Goal: Task Accomplishment & Management: Complete application form

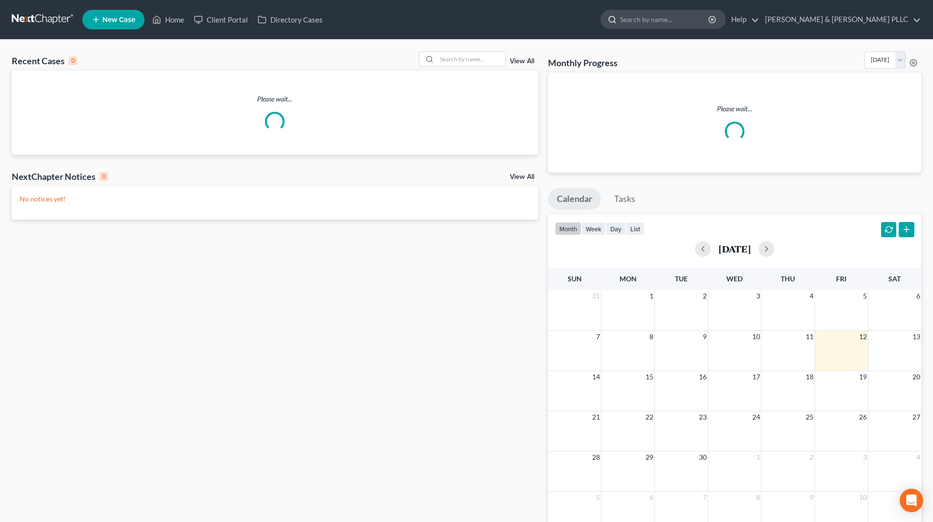
click at [667, 21] on input "search" at bounding box center [665, 19] width 90 height 18
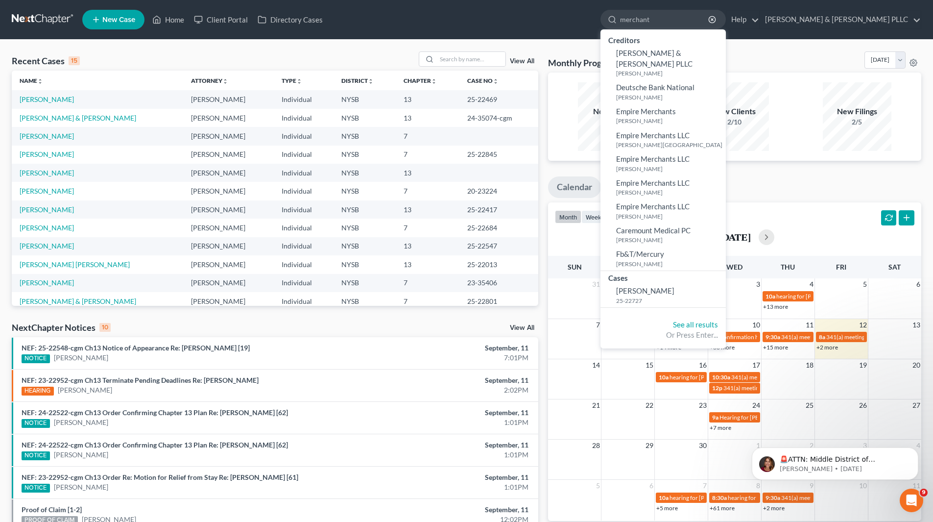
type input "merchant"
click at [675, 286] on span "Merchant, Carol" at bounding box center [645, 290] width 58 height 9
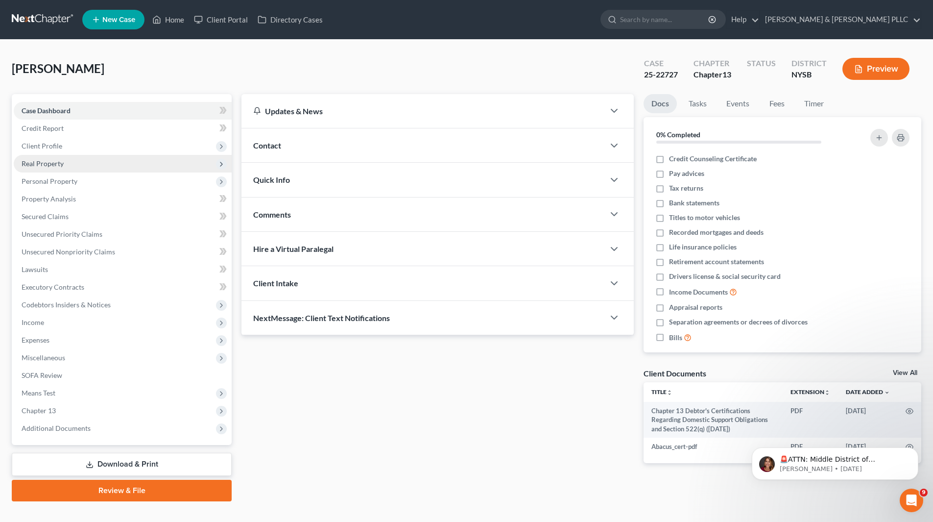
click at [57, 163] on span "Real Property" at bounding box center [43, 163] width 42 height 8
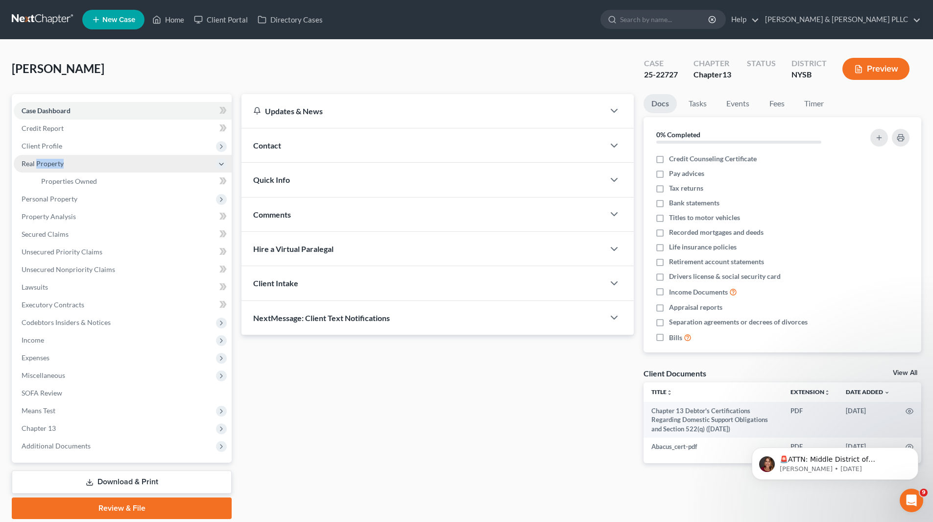
click at [57, 163] on span "Real Property" at bounding box center [43, 163] width 42 height 8
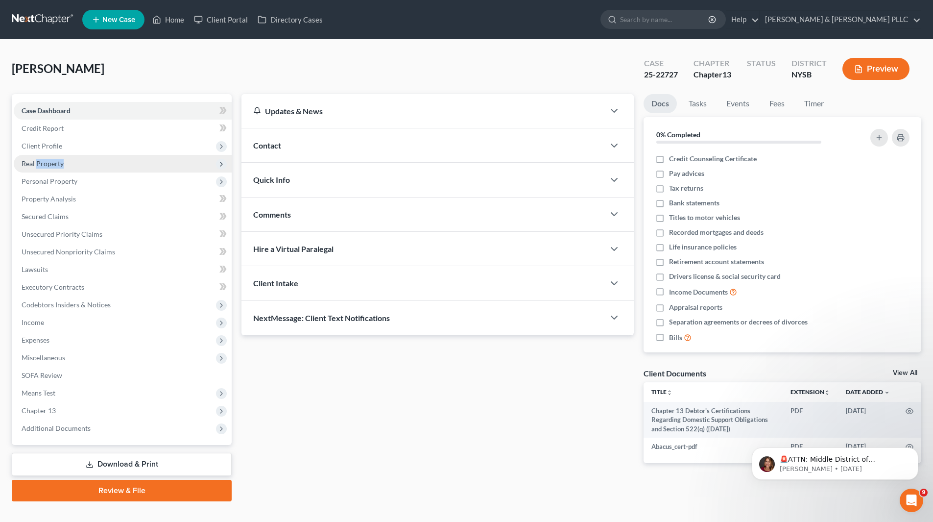
click at [56, 164] on span "Real Property" at bounding box center [43, 163] width 42 height 8
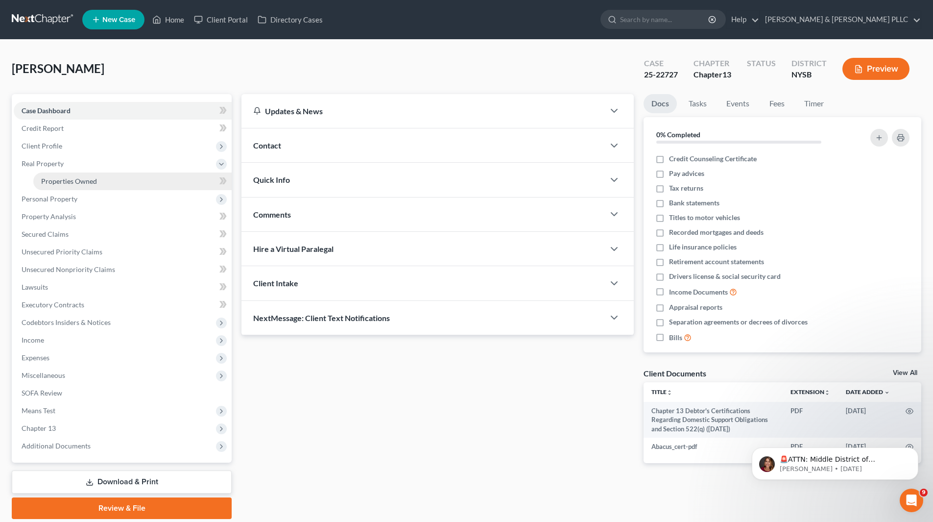
click at [60, 177] on span "Properties Owned" at bounding box center [69, 181] width 56 height 8
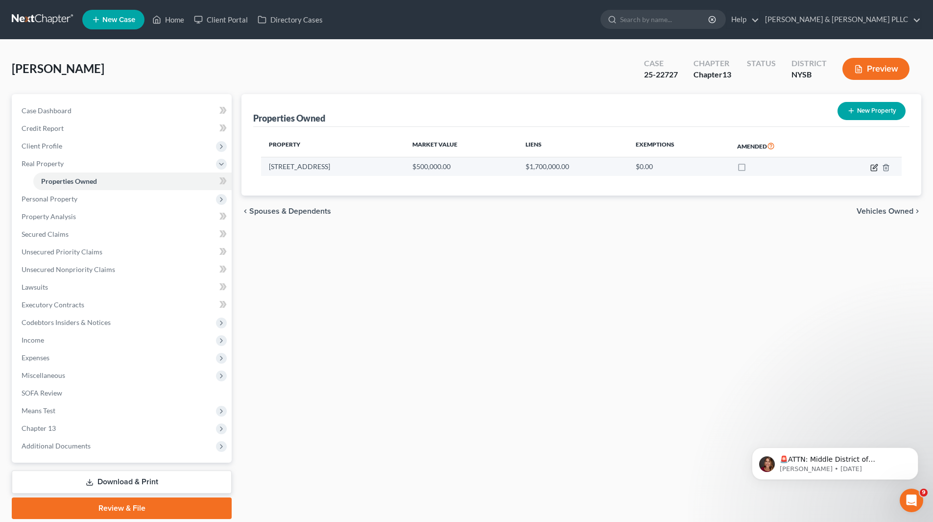
click at [873, 167] on icon "button" at bounding box center [875, 166] width 4 height 4
select select "35"
select select "3"
select select "0"
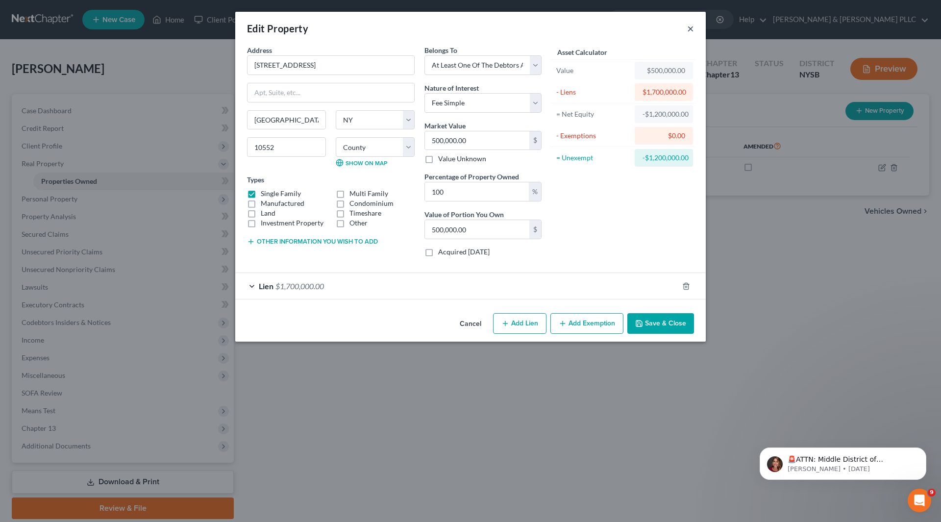
click at [688, 28] on button "×" at bounding box center [690, 29] width 7 height 12
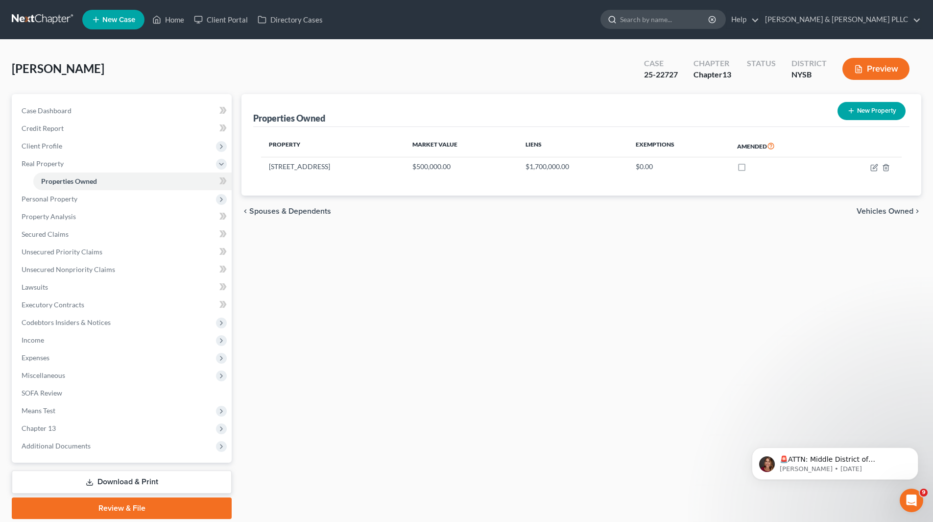
click at [694, 22] on input "search" at bounding box center [665, 19] width 90 height 18
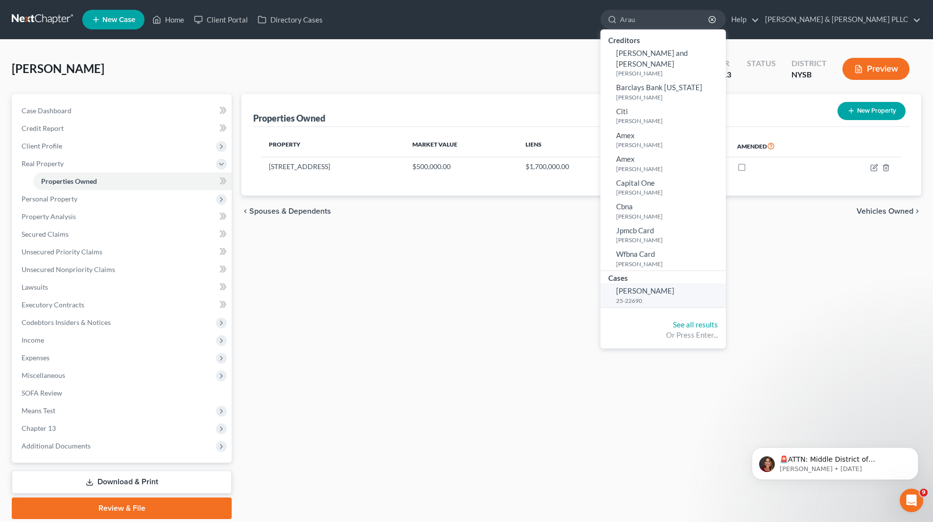
type input "Arau"
click at [675, 289] on span "Arau, George" at bounding box center [645, 290] width 58 height 9
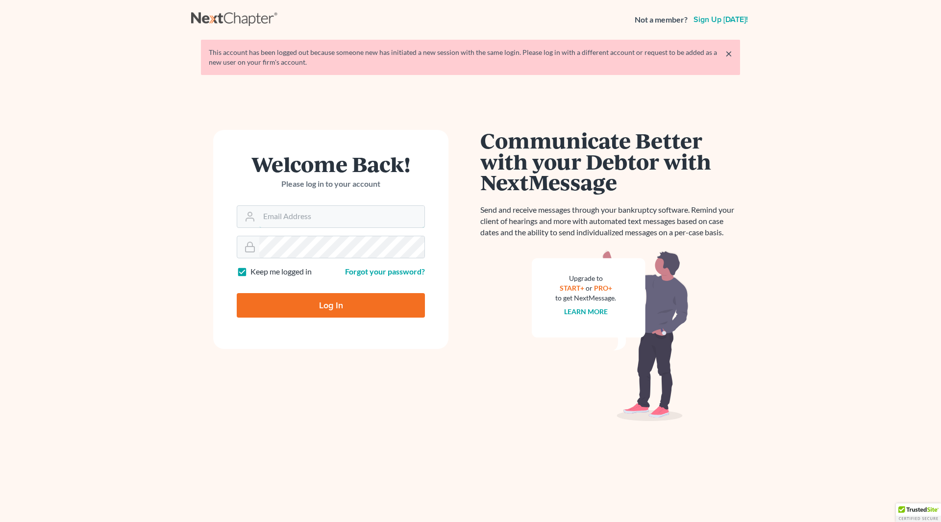
type input "[EMAIL_ADDRESS][DOMAIN_NAME]"
click at [358, 301] on input "Log In" at bounding box center [331, 305] width 188 height 24
type input "Thinking..."
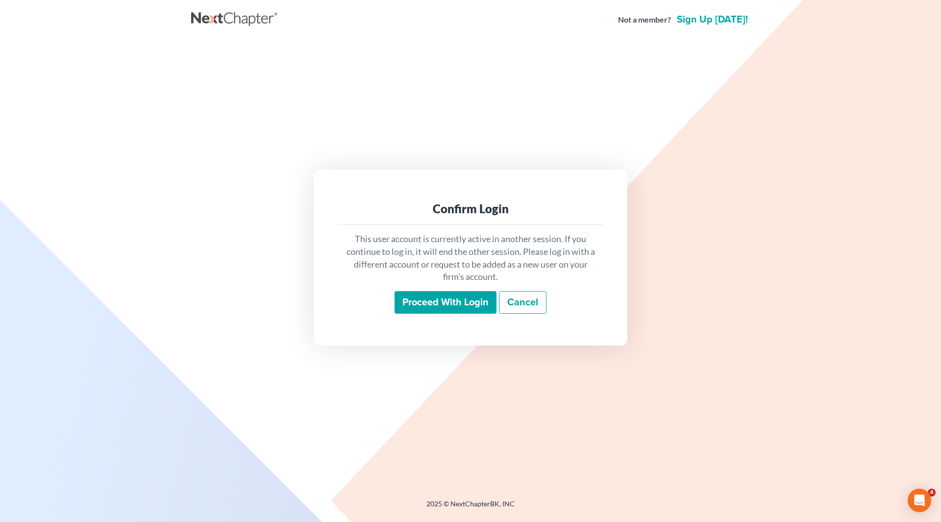
click at [397, 305] on input "Proceed with login" at bounding box center [445, 302] width 102 height 23
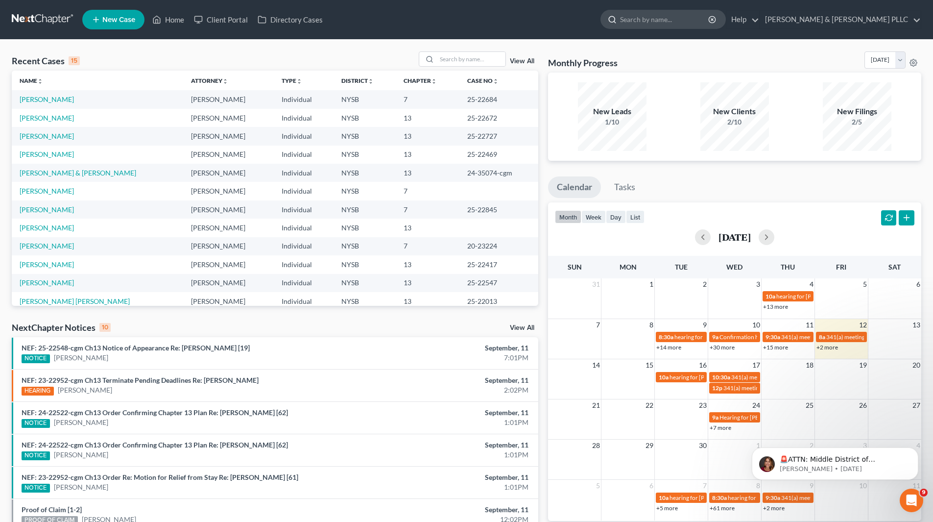
click at [670, 22] on input "search" at bounding box center [665, 19] width 90 height 18
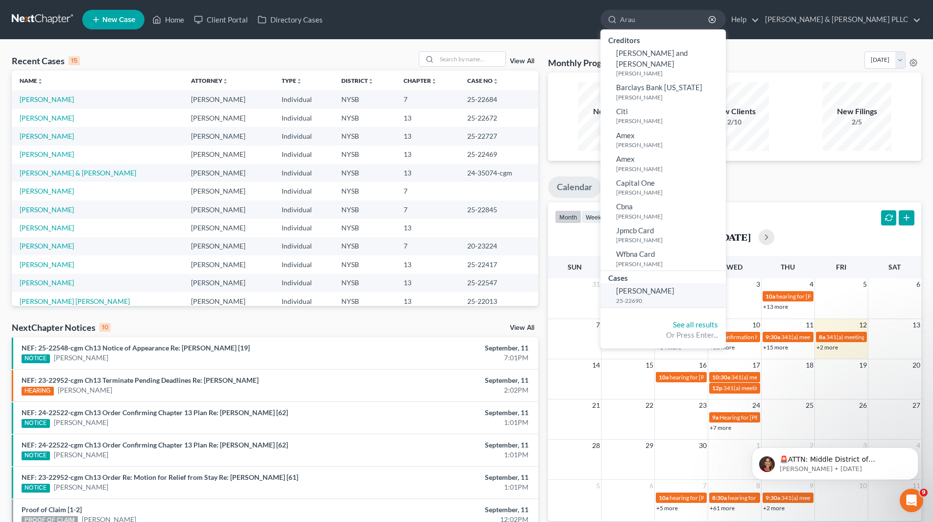
type input "Arau"
click at [675, 291] on span "Arau, George" at bounding box center [645, 290] width 58 height 9
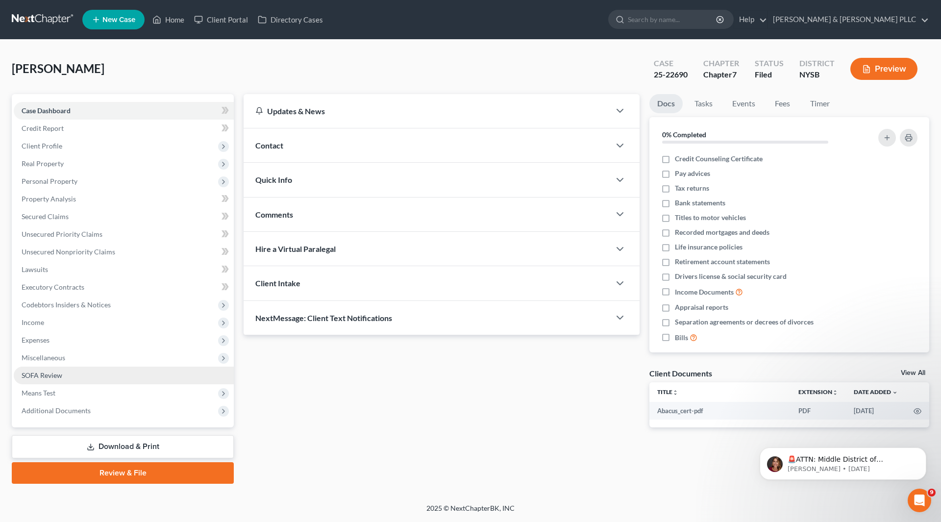
click at [67, 379] on link "SOFA Review" at bounding box center [124, 375] width 220 height 18
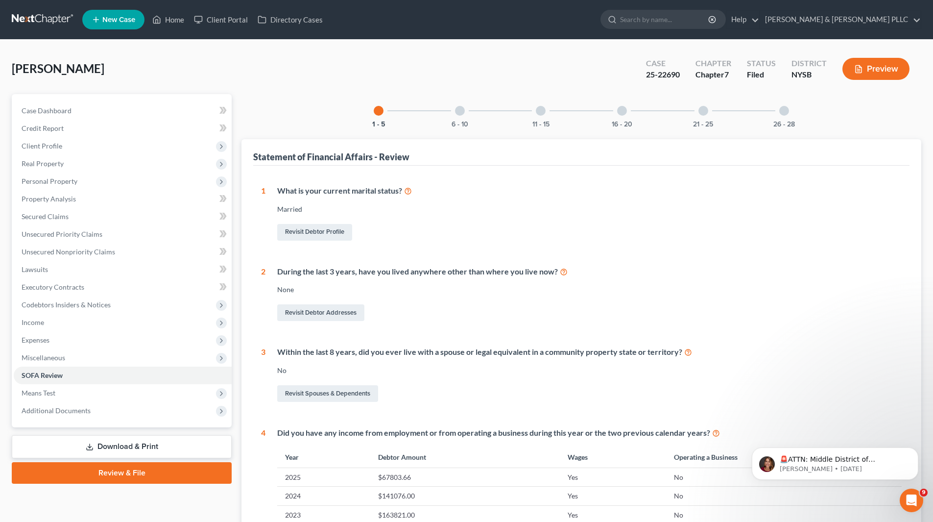
click at [462, 109] on div at bounding box center [460, 111] width 10 height 10
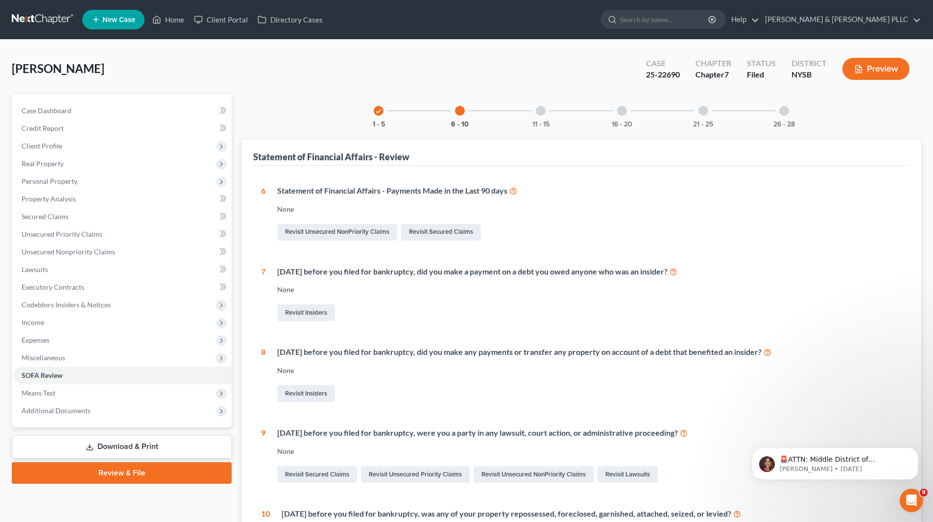
click at [537, 108] on div at bounding box center [541, 111] width 10 height 10
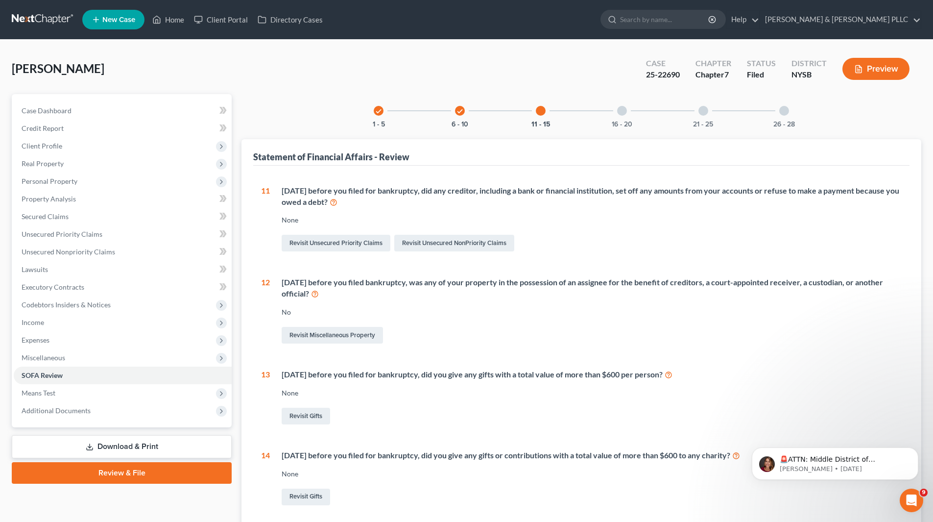
click at [619, 112] on div at bounding box center [622, 111] width 10 height 10
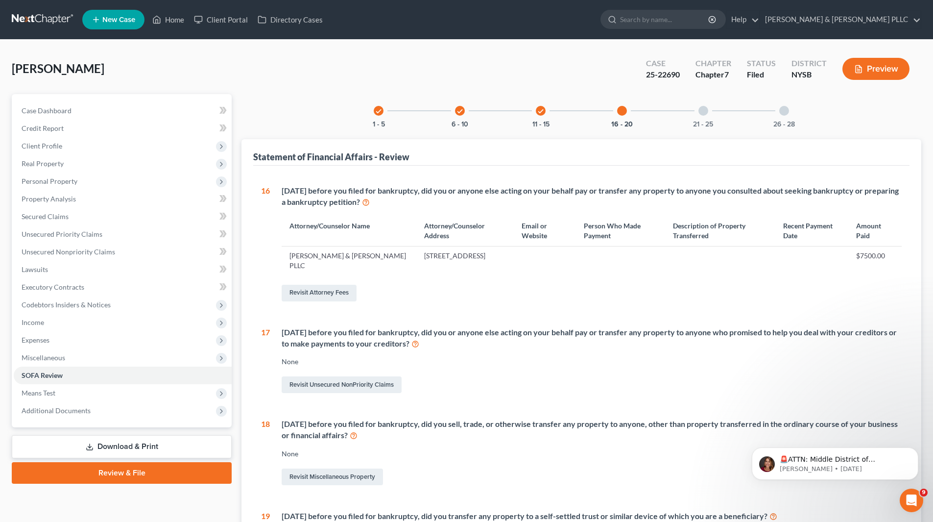
click at [537, 111] on div "check" at bounding box center [541, 111] width 10 height 10
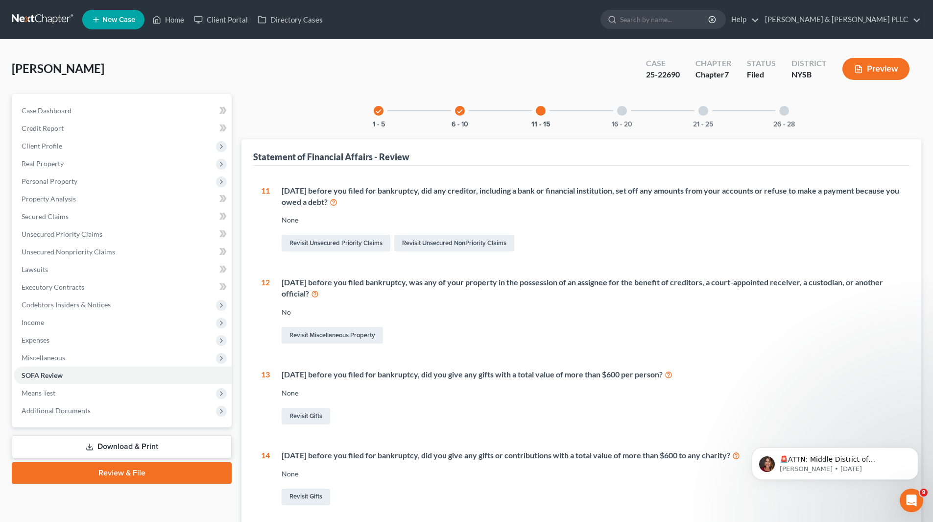
click at [465, 113] on div "check 6 - 10" at bounding box center [459, 110] width 33 height 33
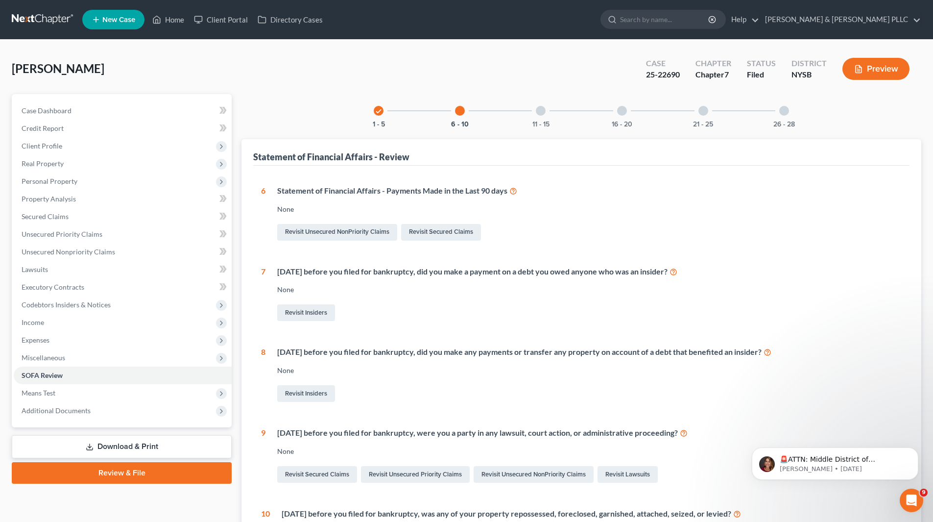
click at [460, 109] on div at bounding box center [460, 111] width 10 height 10
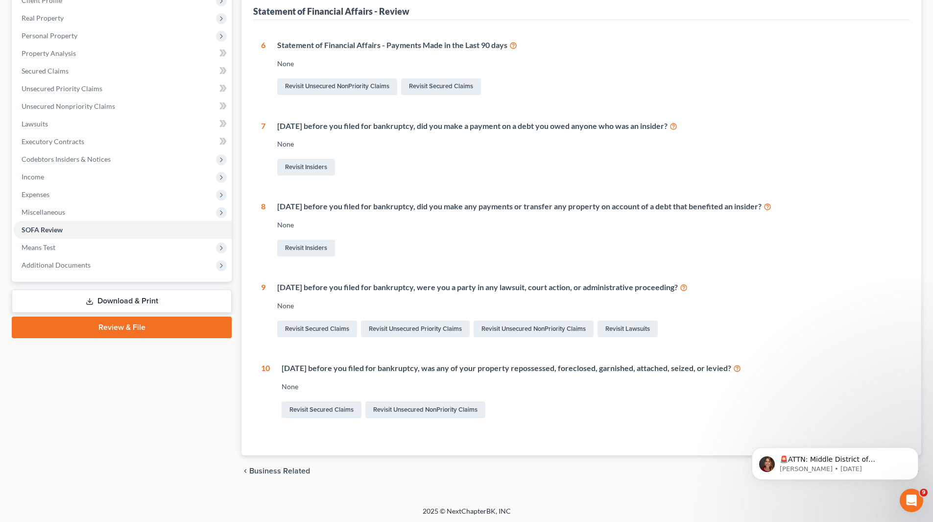
scroll to position [147, 0]
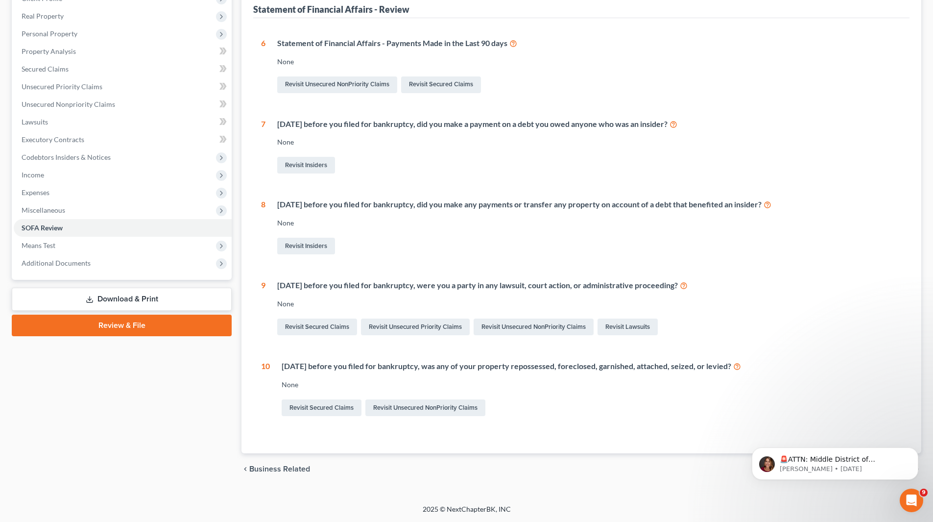
click at [286, 300] on div "None" at bounding box center [589, 304] width 625 height 10
click at [55, 121] on link "Lawsuits" at bounding box center [123, 122] width 218 height 18
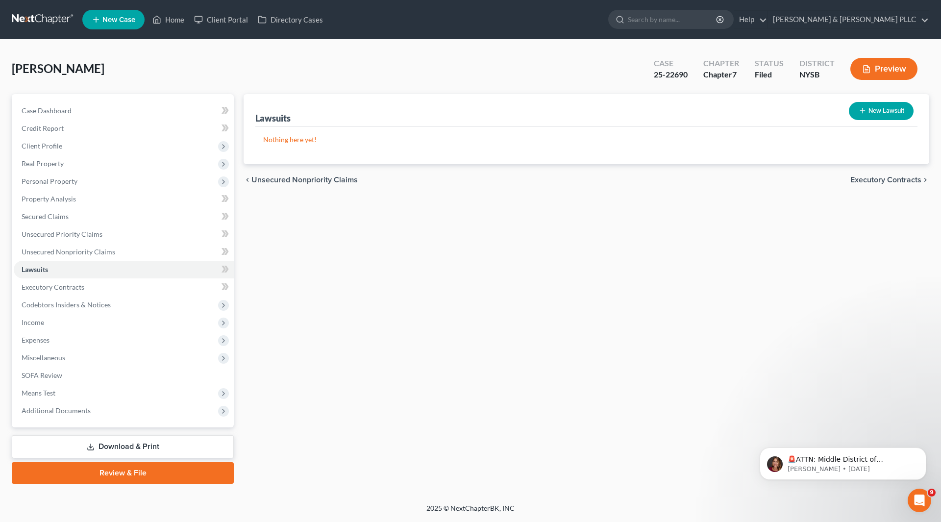
click at [883, 113] on button "New Lawsuit" at bounding box center [880, 111] width 65 height 18
select select "0"
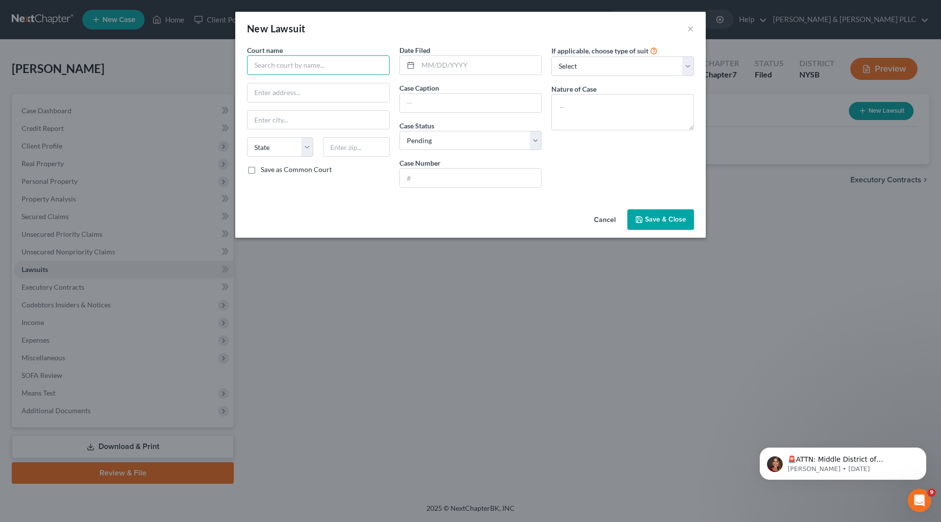
click at [292, 73] on input "text" at bounding box center [318, 65] width 143 height 20
type input "11th Judicial Circuit Court"
type input "Miami Dade County FL"
click at [416, 100] on input "text" at bounding box center [471, 103] width 142 height 19
type input "Defino v. Shapiro"
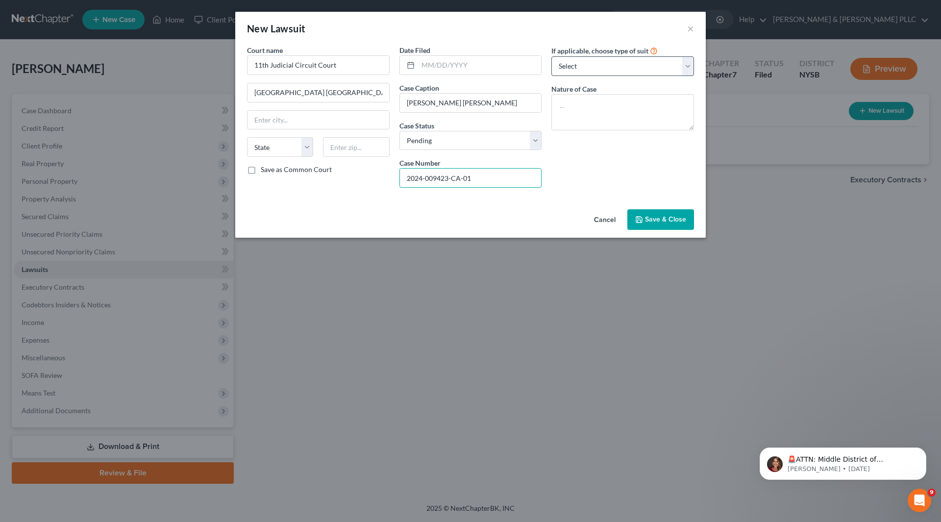
type input "2024-009423-CA-01"
click at [688, 63] on select "Select Repossession Garnishment Foreclosure Attached, Seized, Or Levied Other" at bounding box center [622, 66] width 143 height 20
select select "4"
click at [551, 56] on select "Select Repossession Garnishment Foreclosure Attached, Seized, Or Levied Other" at bounding box center [622, 66] width 143 height 20
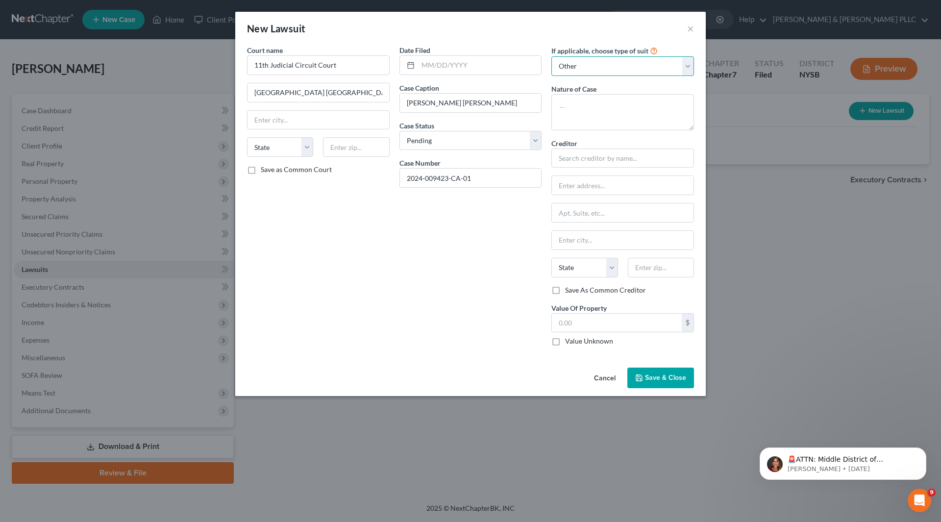
click at [686, 61] on select "Select Repossession Garnishment Foreclosure Attached, Seized, Or Levied Other" at bounding box center [622, 66] width 143 height 20
select select
click at [551, 56] on select "Select Repossession Garnishment Foreclosure Attached, Seized, Or Levied Other" at bounding box center [622, 66] width 143 height 20
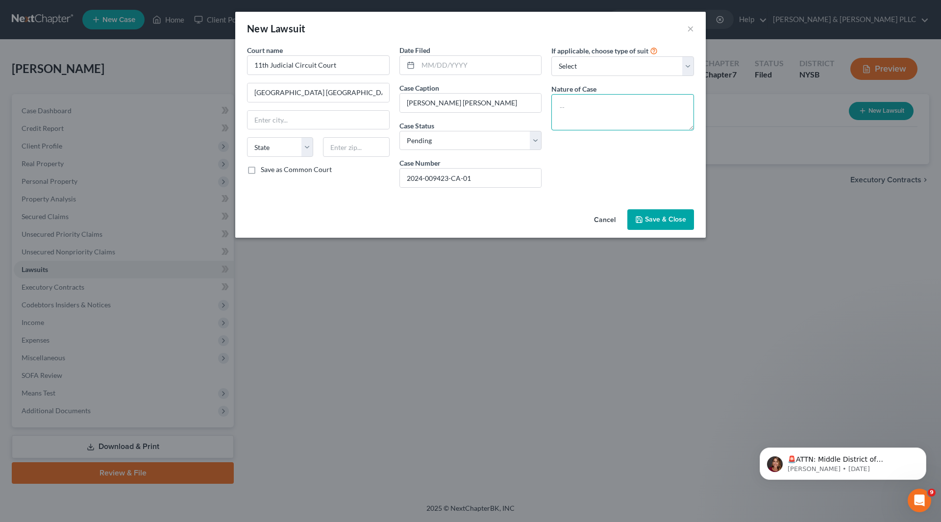
click at [586, 100] on textarea at bounding box center [622, 112] width 143 height 36
type textarea "Corporate"
click at [656, 217] on span "Save & Close" at bounding box center [665, 219] width 41 height 8
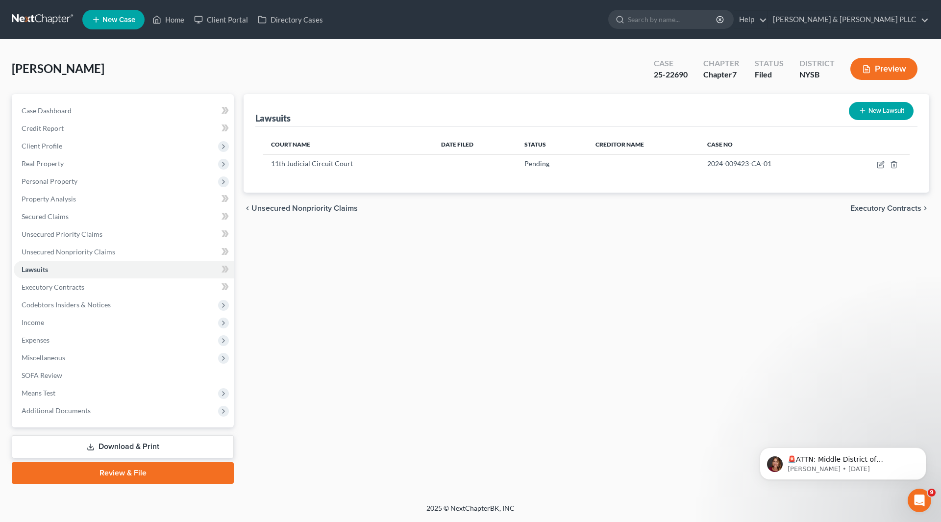
click at [886, 112] on button "New Lawsuit" at bounding box center [880, 111] width 65 height 18
select select "0"
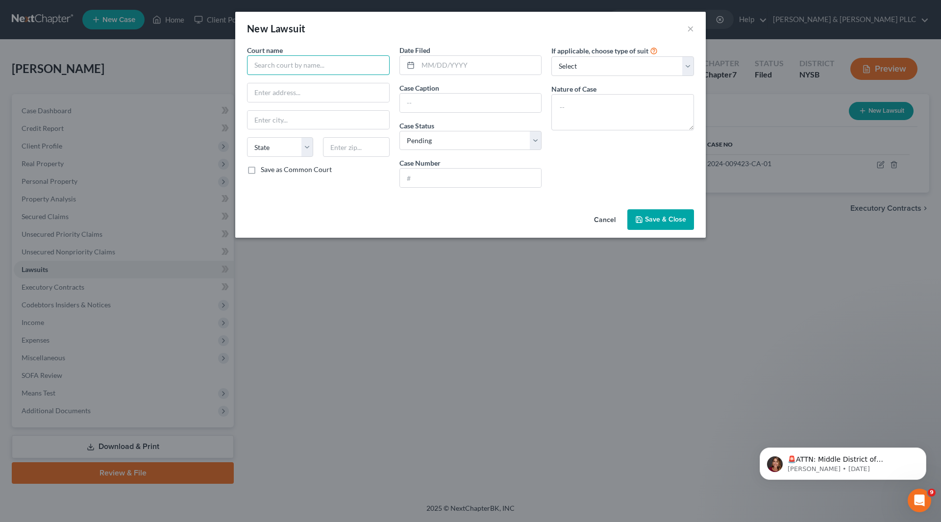
click at [263, 65] on input "text" at bounding box center [318, 65] width 143 height 20
type input "18th Judicial Circuit Court"
type input "Brevard County - Florida"
type input "2"
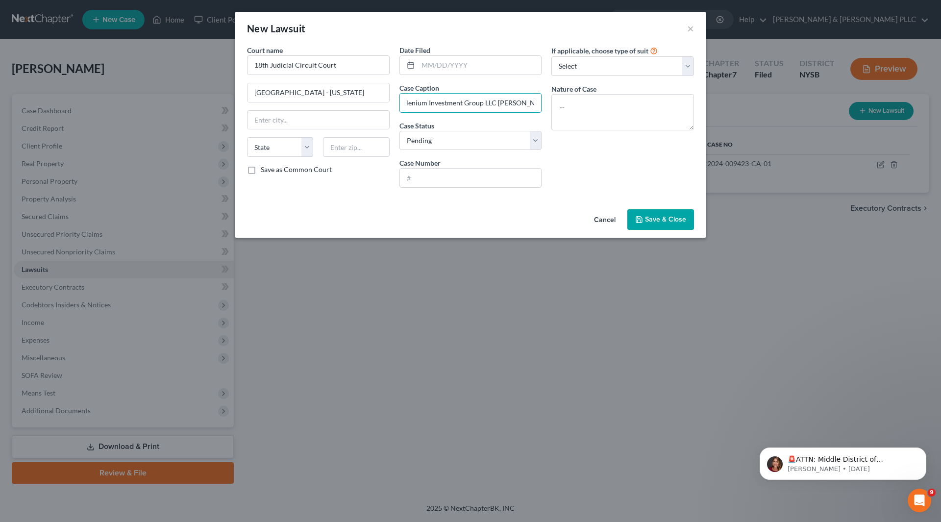
drag, startPoint x: 520, startPoint y: 104, endPoint x: 521, endPoint y: 118, distance: 13.3
click at [520, 104] on input "Millenium Investment Group LLC v. Strate et al" at bounding box center [471, 103] width 142 height 19
click at [416, 107] on input "Millenium Investment Group LLC v. Strata et al" at bounding box center [471, 103] width 142 height 19
click at [429, 102] on input "Millenium Investment Group LLC v. Strata et al" at bounding box center [471, 103] width 142 height 19
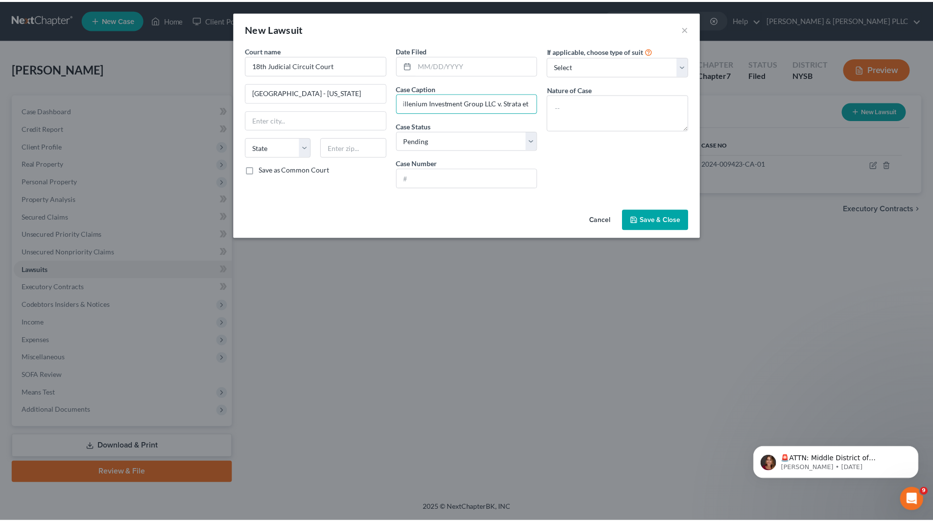
scroll to position [0, 0]
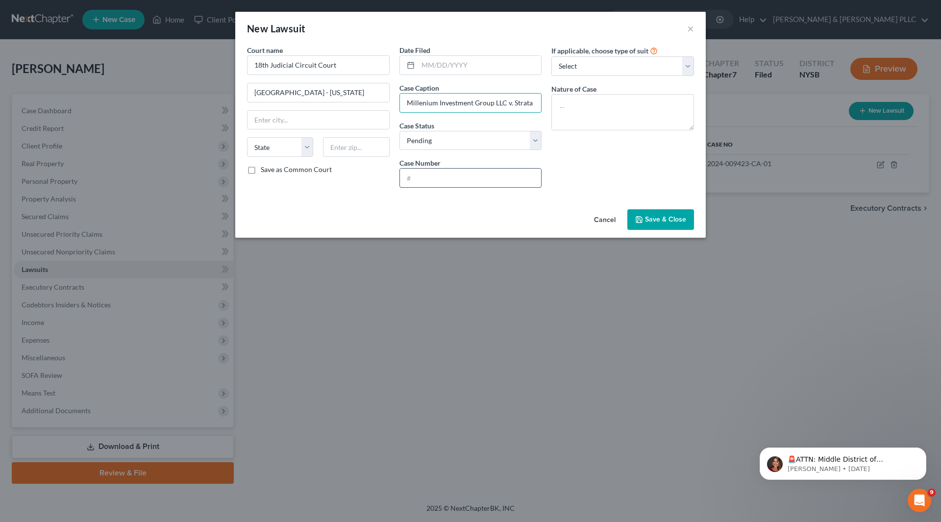
type input "Millenium Investment Group LLC v. Strata et al"
click at [417, 177] on input "text" at bounding box center [471, 178] width 142 height 19
type input "2024-CA-028568"
click at [580, 101] on textarea at bounding box center [622, 112] width 143 height 36
type textarea "S"
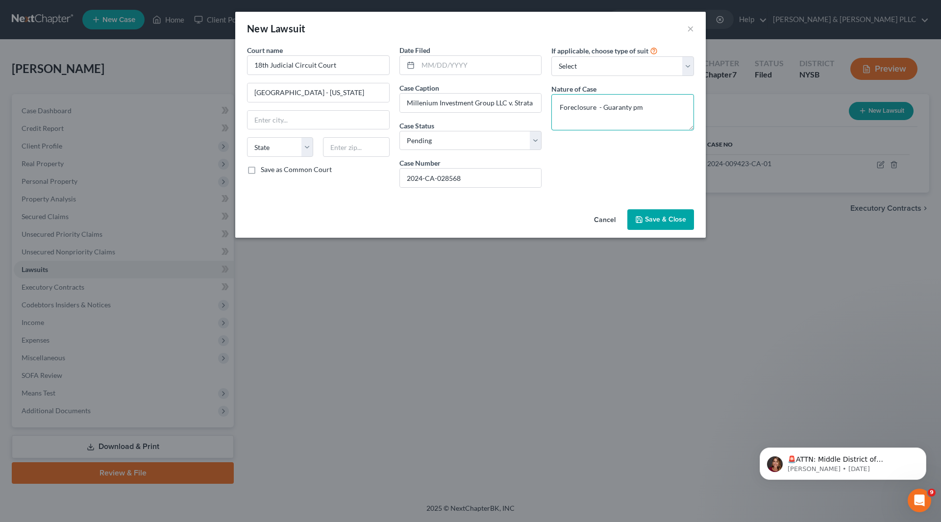
click at [641, 107] on textarea "Foreclosure - Guaranty pm" at bounding box center [622, 112] width 143 height 36
type textarea "Foreclosure - Guaranty on Note"
click at [665, 219] on span "Save & Close" at bounding box center [665, 219] width 41 height 8
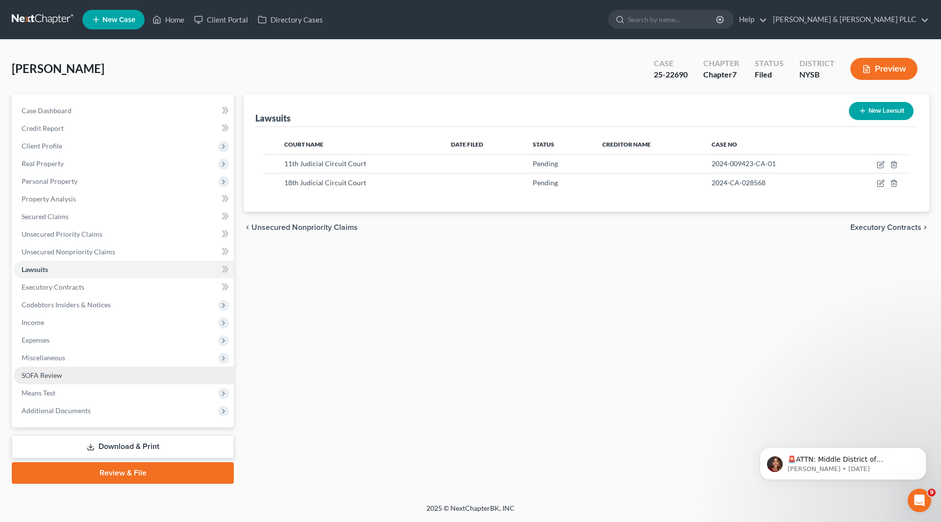
click at [86, 373] on link "SOFA Review" at bounding box center [124, 375] width 220 height 18
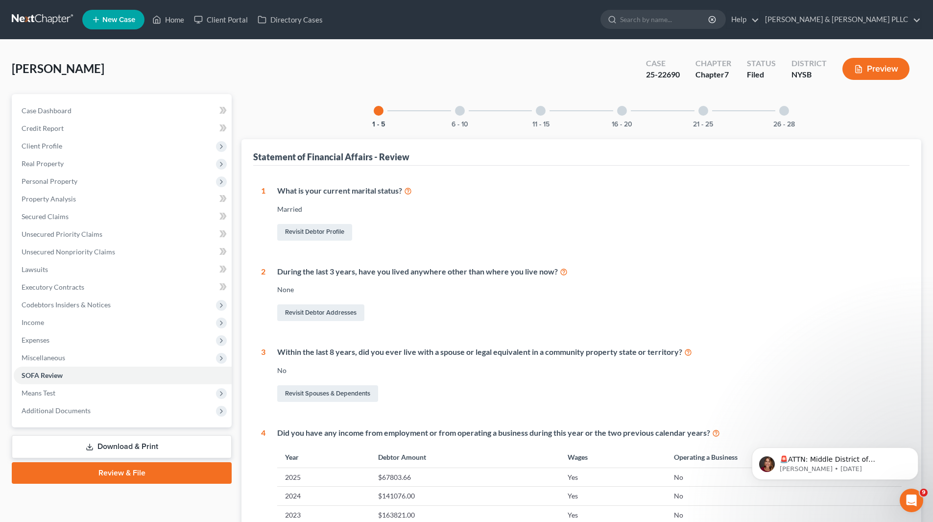
click at [458, 111] on div at bounding box center [460, 111] width 10 height 10
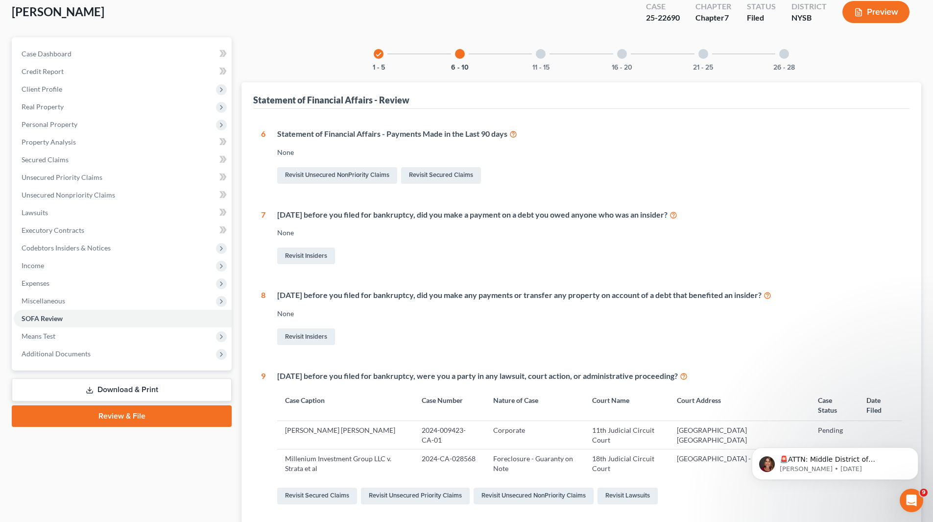
scroll to position [196, 0]
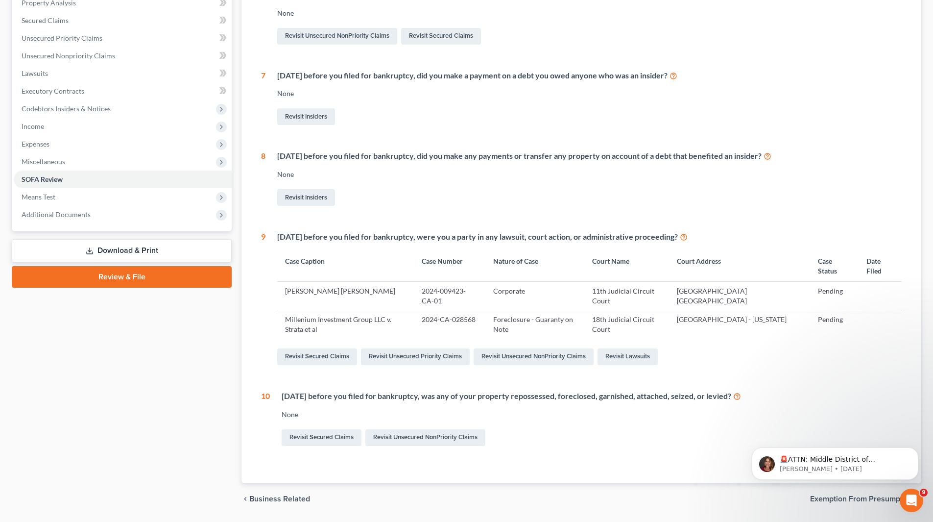
click at [134, 250] on link "Download & Print" at bounding box center [122, 250] width 220 height 23
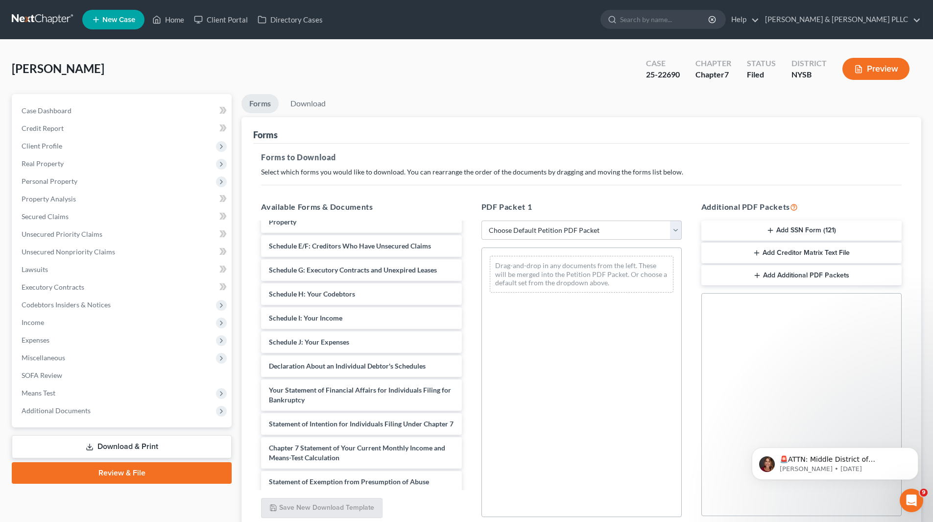
scroll to position [147, 0]
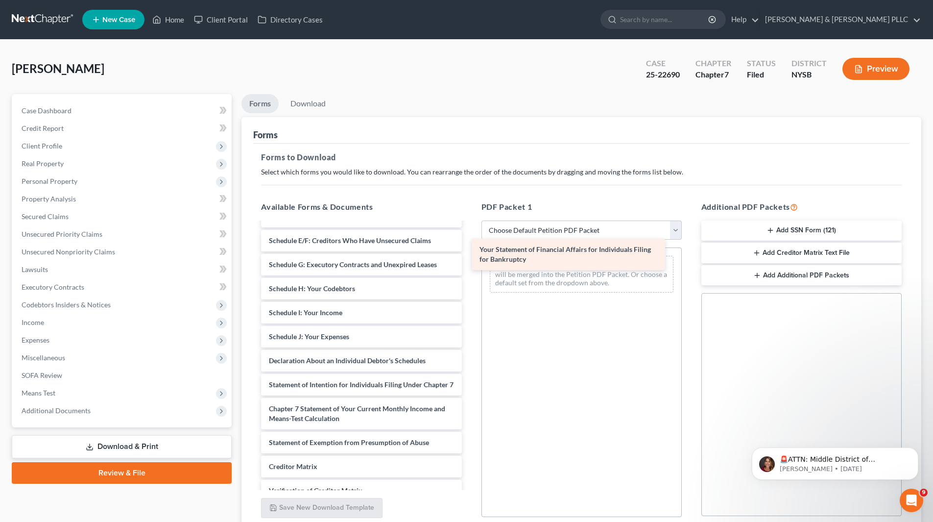
drag, startPoint x: 338, startPoint y: 389, endPoint x: 549, endPoint y: 254, distance: 250.3
click at [469, 254] on div "Your Statement of Financial Affairs for Individuals Filing for Bankruptcy Abacu…" at bounding box center [361, 317] width 216 height 483
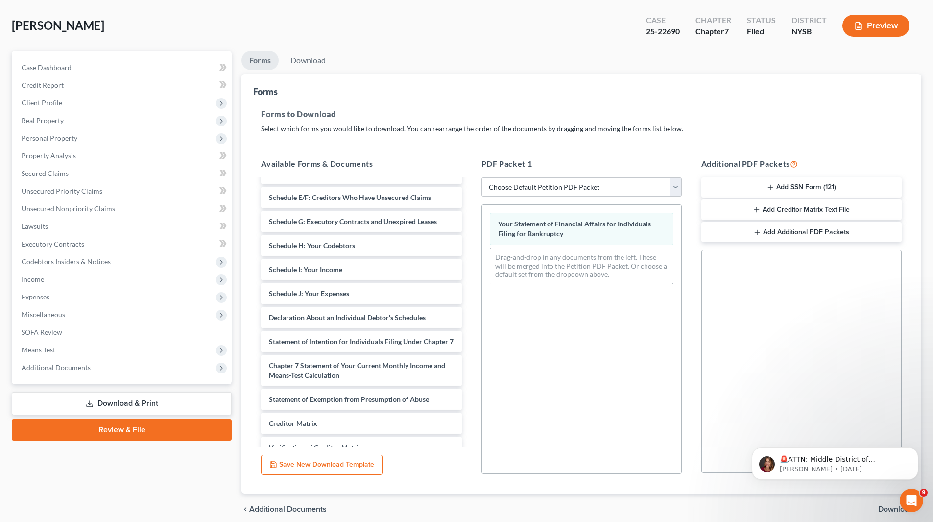
scroll to position [83, 0]
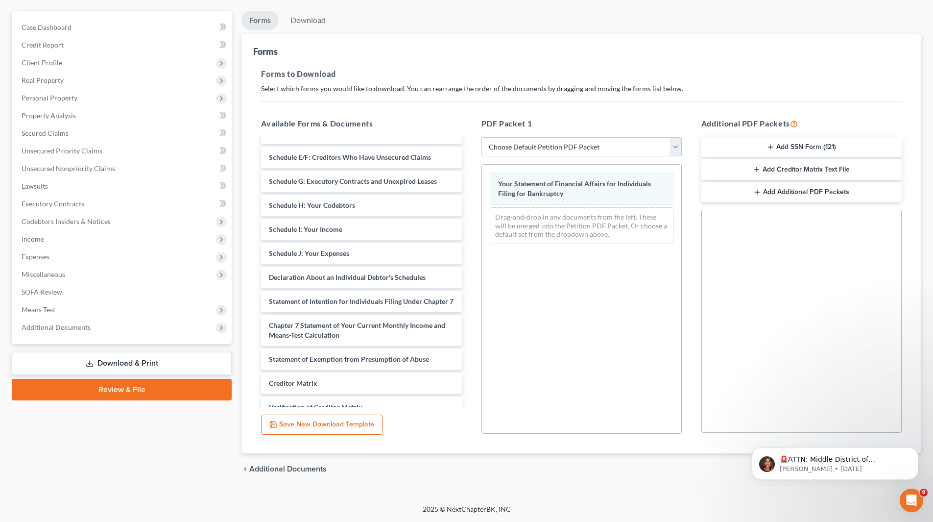
click at [743, 486] on body "🚨ATTN: Middle District of Florida The court has added a new Credit Counseling F…" at bounding box center [835, 461] width 188 height 61
click at [915, 451] on icon "Dismiss notification" at bounding box center [915, 449] width 3 height 3
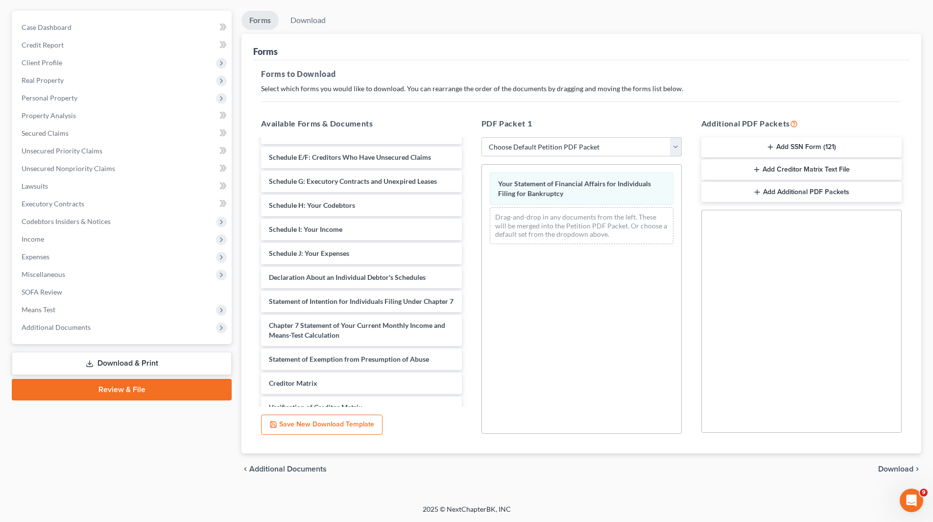
click at [892, 469] on span "Download" at bounding box center [895, 469] width 35 height 8
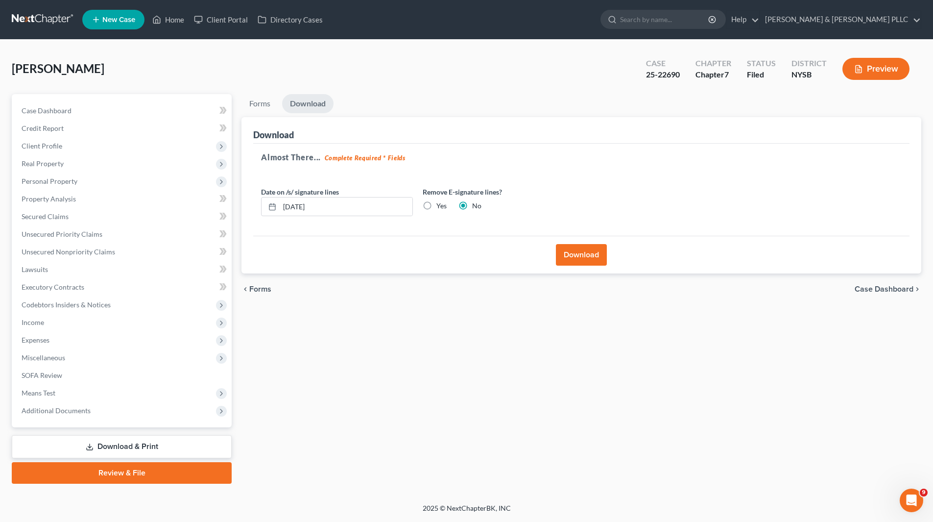
scroll to position [0, 0]
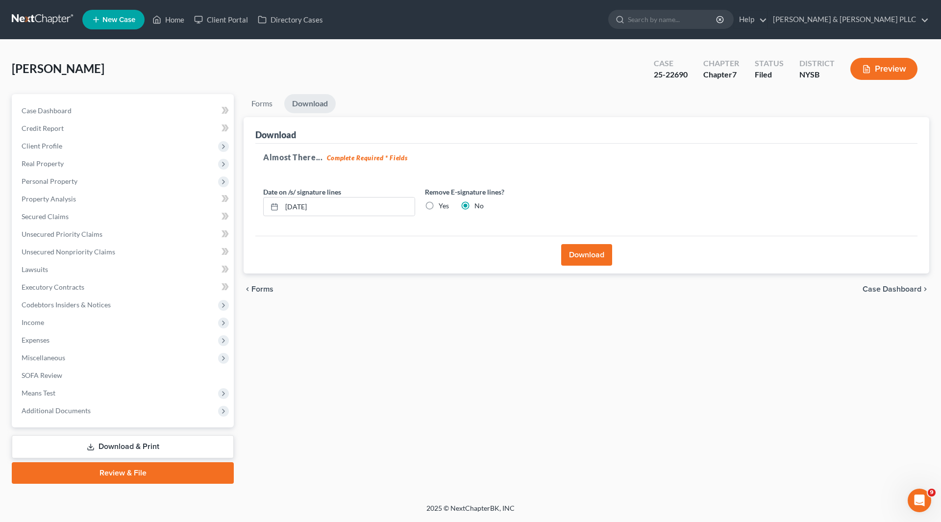
click at [580, 260] on button "Download" at bounding box center [586, 255] width 51 height 22
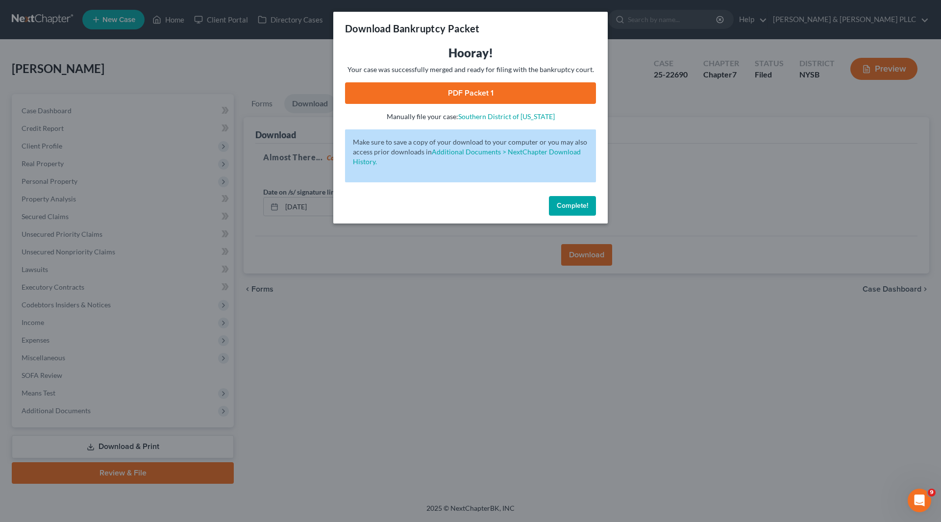
click at [482, 94] on link "PDF Packet 1" at bounding box center [470, 93] width 251 height 22
click at [581, 201] on span "Complete!" at bounding box center [571, 205] width 31 height 8
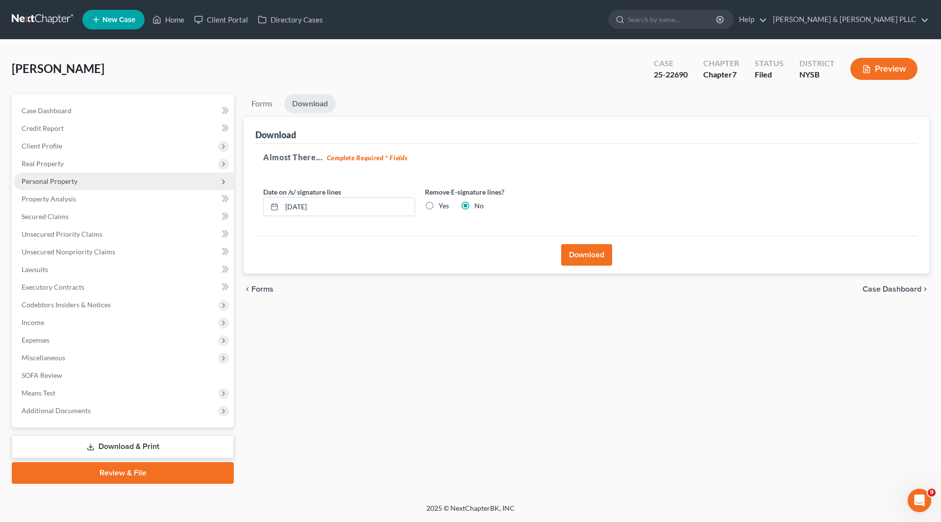
click at [49, 184] on span "Personal Property" at bounding box center [50, 181] width 56 height 8
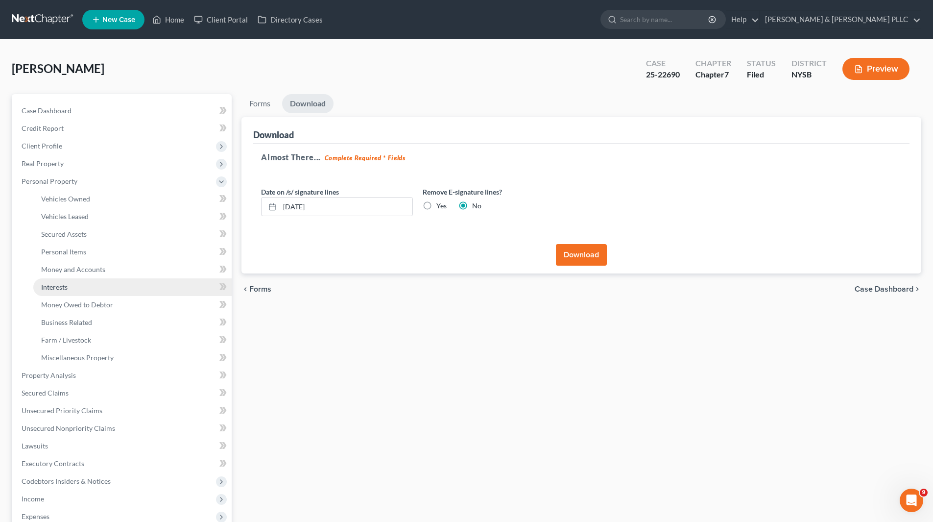
click at [69, 289] on link "Interests" at bounding box center [132, 287] width 198 height 18
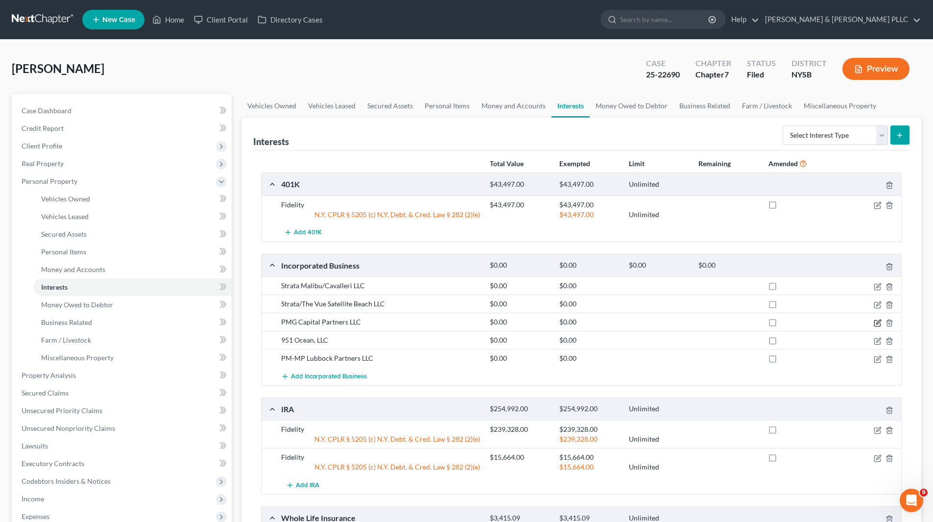
click at [878, 325] on icon "button" at bounding box center [878, 323] width 8 height 8
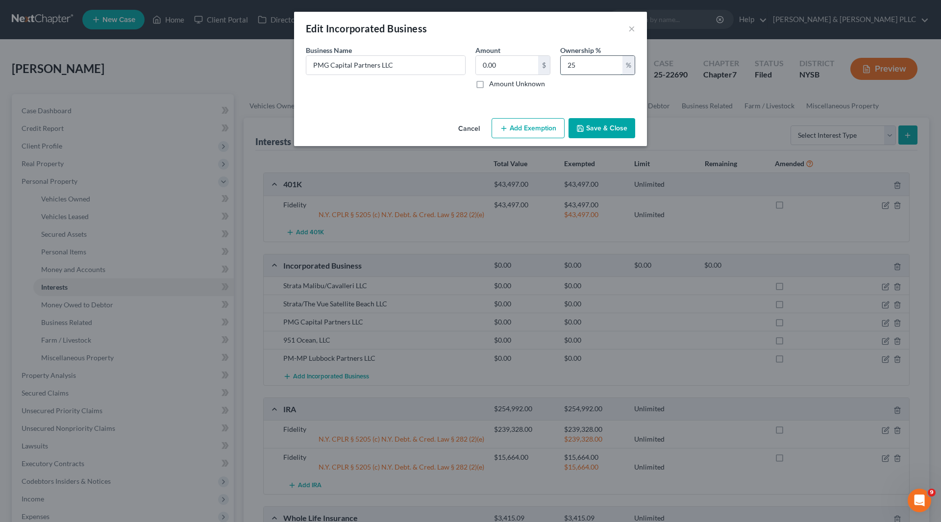
click at [578, 64] on input "25" at bounding box center [591, 65] width 62 height 19
type input "28.33"
click at [605, 132] on button "Save & Close" at bounding box center [601, 128] width 67 height 21
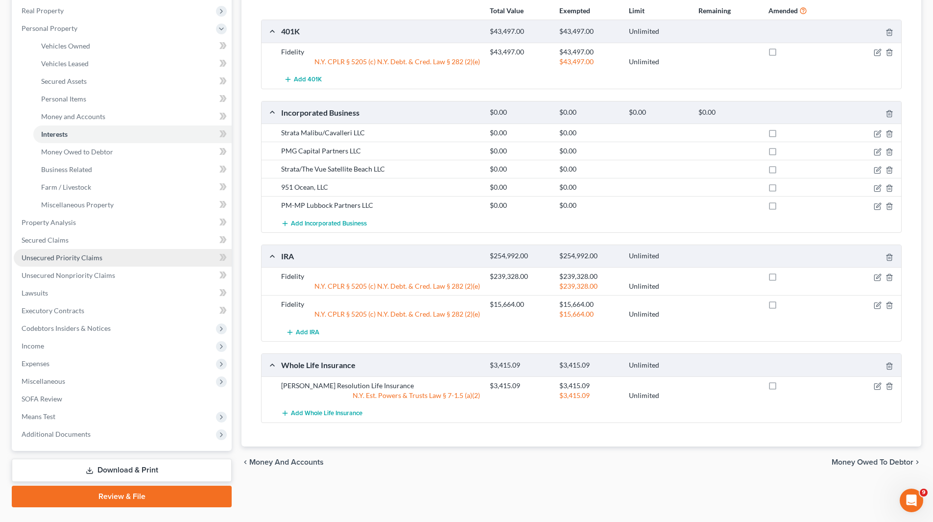
scroll to position [175, 0]
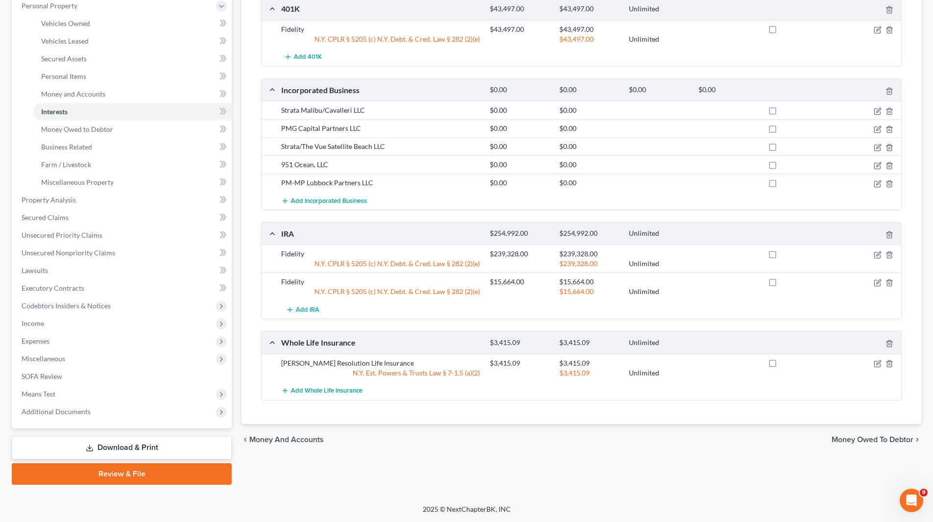
click at [116, 446] on link "Download & Print" at bounding box center [122, 447] width 220 height 23
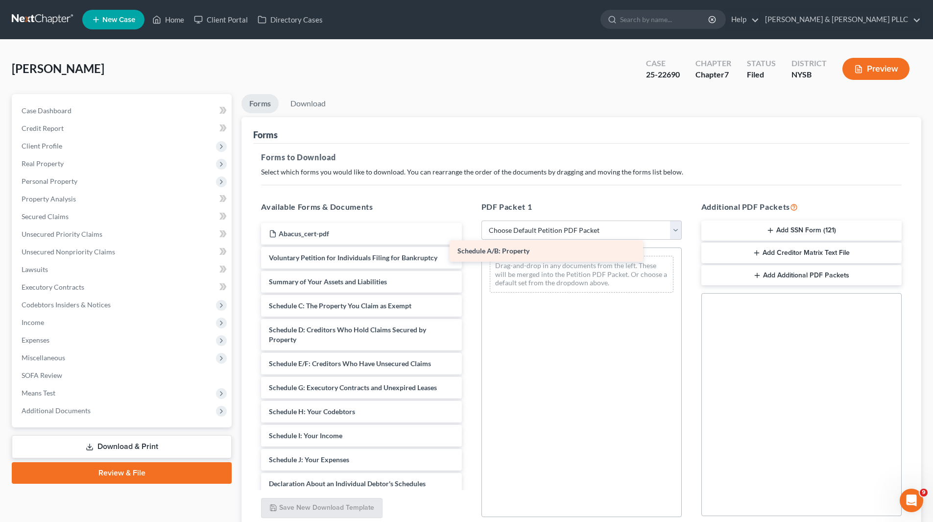
drag, startPoint x: 363, startPoint y: 306, endPoint x: 557, endPoint y: 250, distance: 201.9
click at [469, 250] on div "Schedule A/B: Property Abacus_cert-pdf Voluntary Petition for Individuals Filin…" at bounding box center [361, 469] width 216 height 493
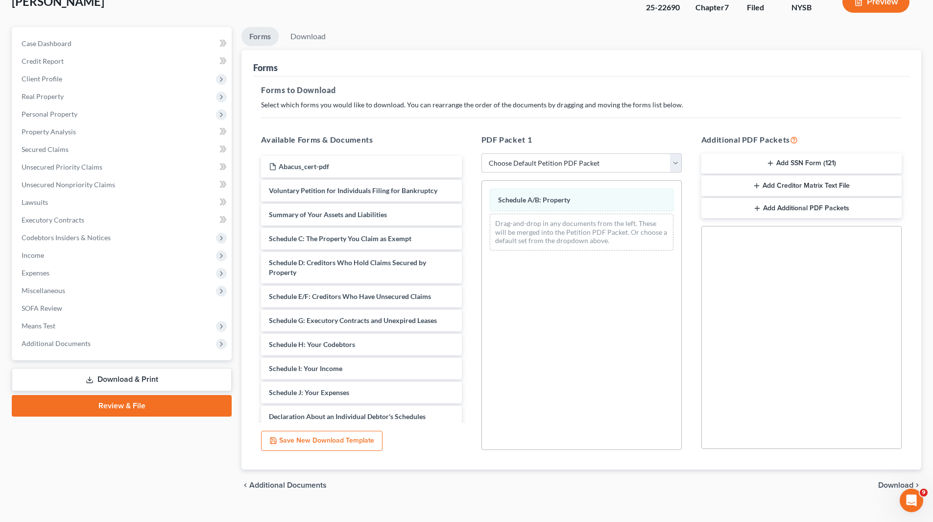
scroll to position [83, 0]
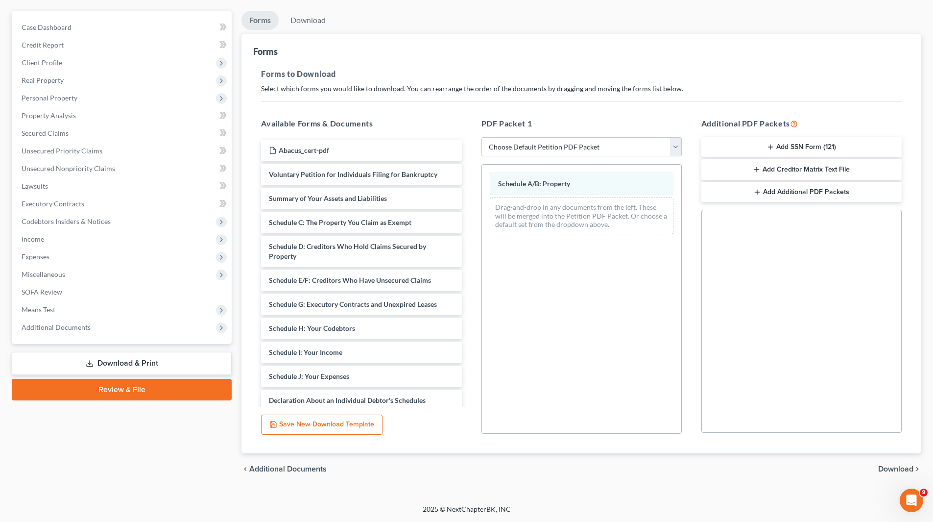
click at [889, 465] on span "Download" at bounding box center [895, 469] width 35 height 8
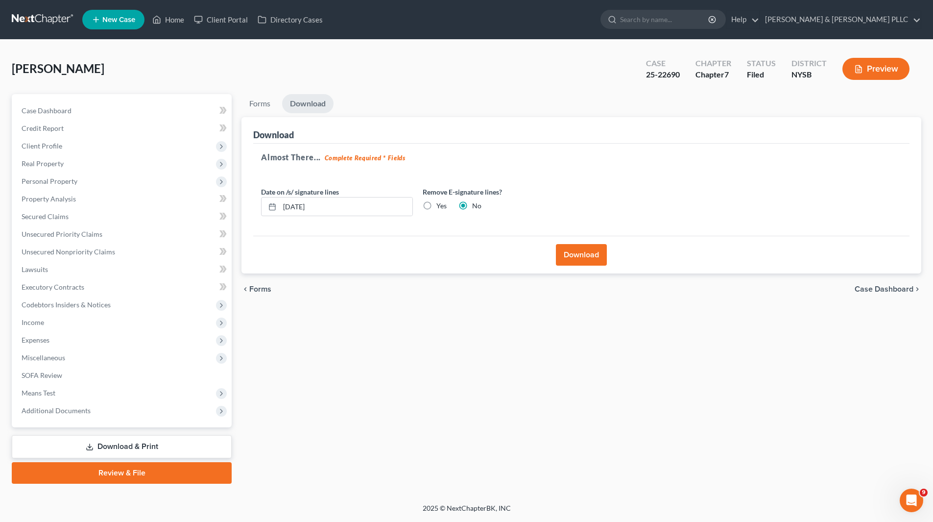
scroll to position [0, 0]
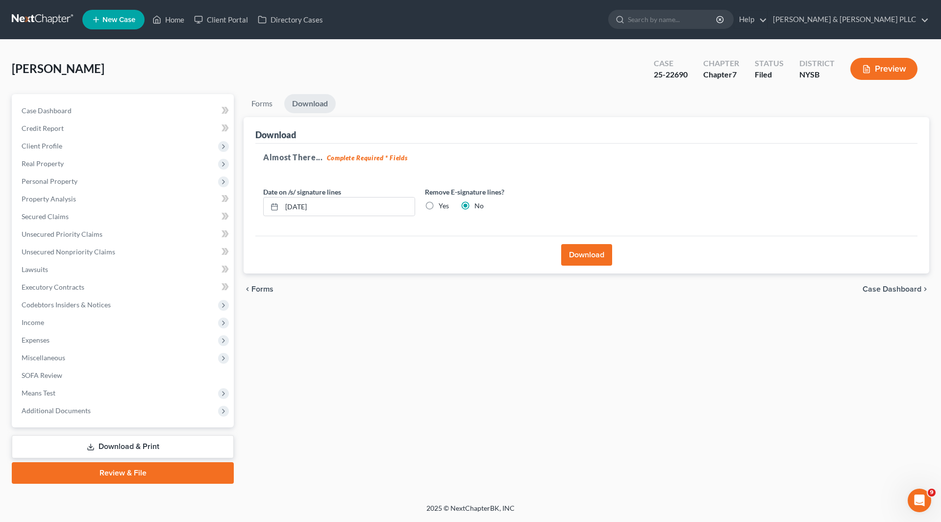
click at [580, 254] on button "Download" at bounding box center [586, 255] width 51 height 22
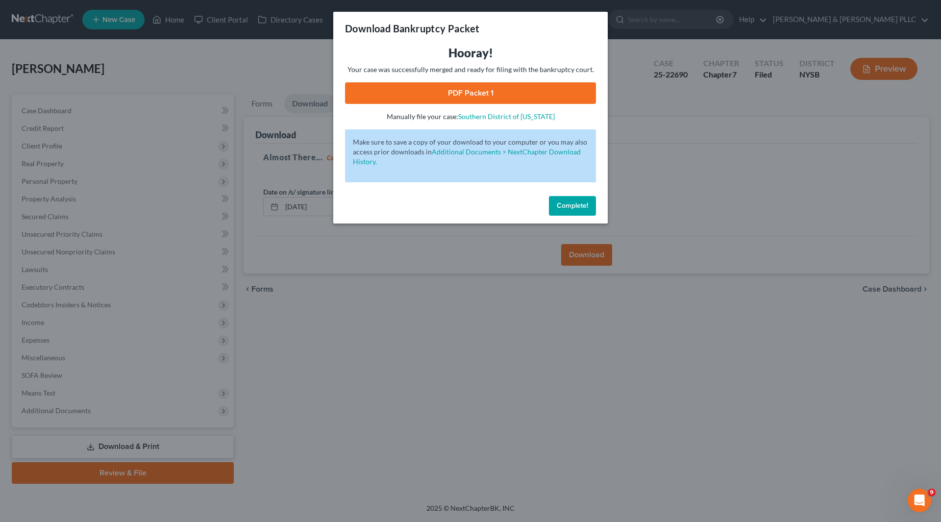
click at [476, 89] on link "PDF Packet 1" at bounding box center [470, 93] width 251 height 22
click at [556, 40] on div "Download Bankruptcy Packet" at bounding box center [470, 28] width 274 height 33
click at [577, 207] on span "Complete!" at bounding box center [571, 205] width 31 height 8
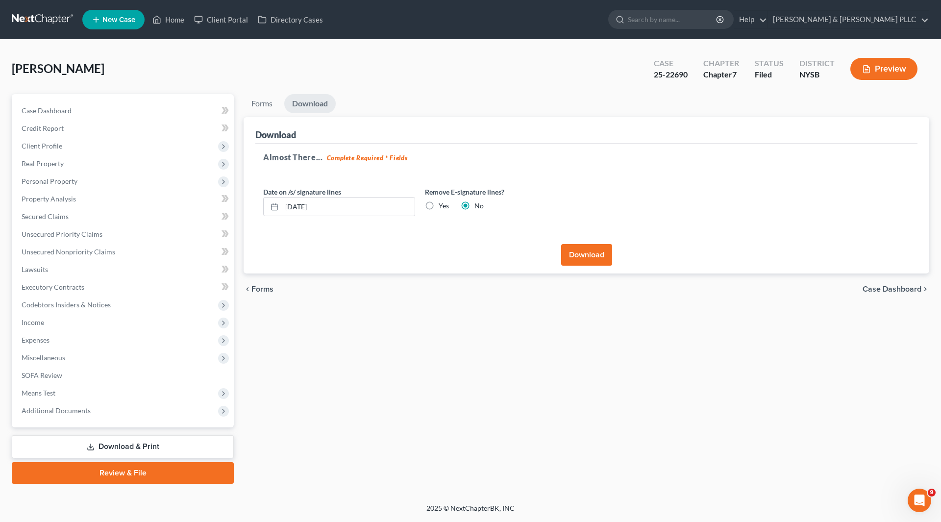
click at [86, 437] on link "Download & Print" at bounding box center [123, 446] width 222 height 23
click at [86, 446] on link "Download & Print" at bounding box center [123, 446] width 222 height 23
click at [114, 443] on link "Download & Print" at bounding box center [123, 446] width 222 height 23
click at [114, 446] on link "Download & Print" at bounding box center [123, 446] width 222 height 23
